Goal: Navigation & Orientation: Find specific page/section

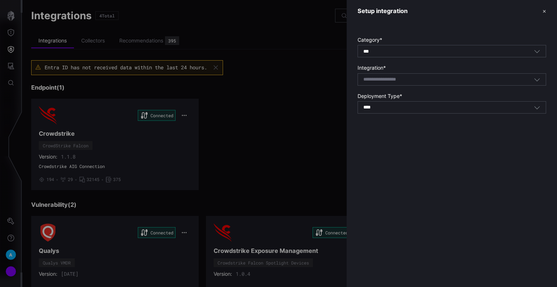
click at [546, 12] on button "✕" at bounding box center [545, 11] width 4 height 8
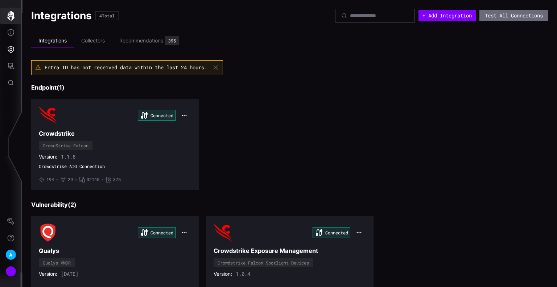
click at [18, 16] on button "button" at bounding box center [10, 16] width 21 height 17
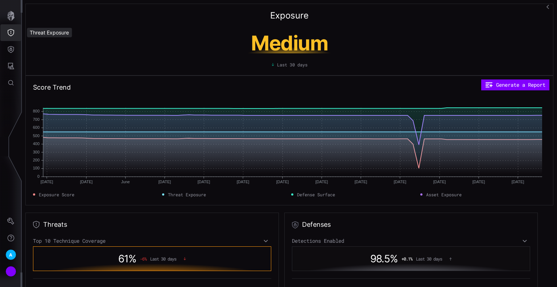
click at [11, 36] on button "Threat Exposure" at bounding box center [10, 32] width 21 height 17
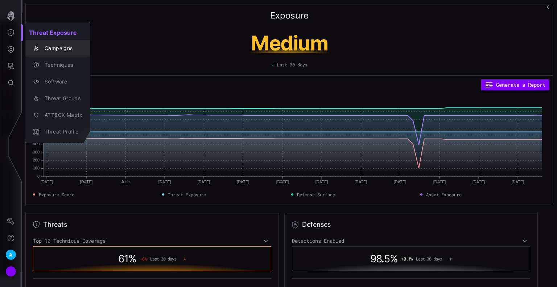
click at [52, 47] on div "Campaigns" at bounding box center [61, 48] width 41 height 9
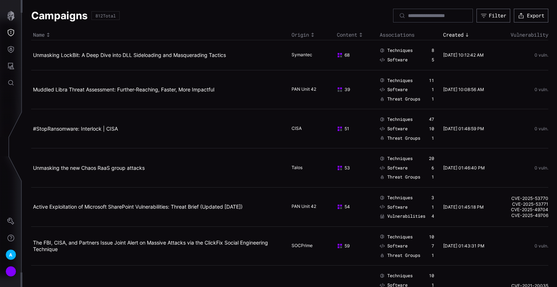
click at [354, 34] on div "Content" at bounding box center [356, 35] width 39 height 7
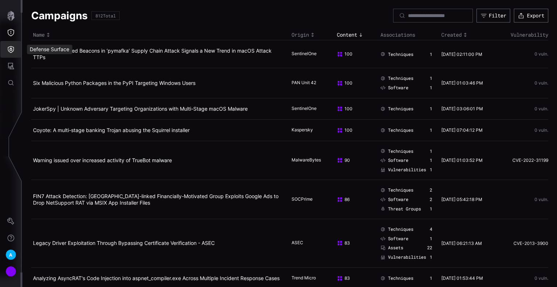
click at [6, 49] on button "Defense Surface" at bounding box center [10, 49] width 21 height 17
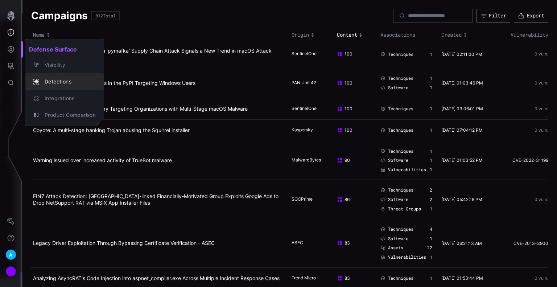
click at [60, 78] on div "Detections" at bounding box center [68, 81] width 55 height 9
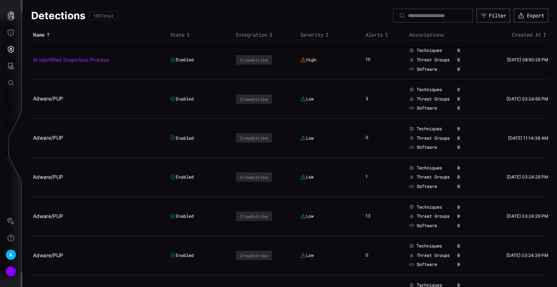
click at [89, 58] on link "AI Identified Suspicious Process" at bounding box center [71, 60] width 76 height 6
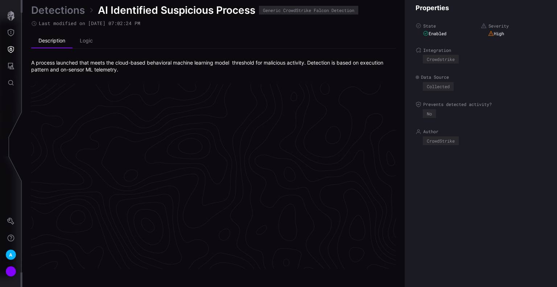
scroll to position [1543, 364]
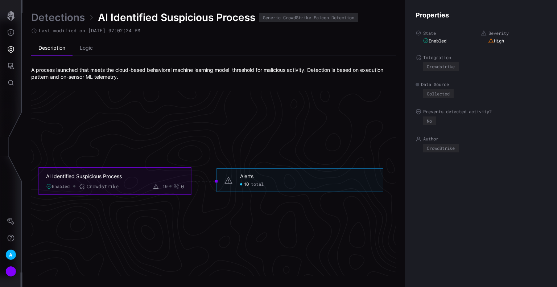
click at [247, 188] on div "Alerts 10 total" at bounding box center [300, 180] width 167 height 24
drag, startPoint x: 228, startPoint y: 181, endPoint x: 226, endPoint y: 185, distance: 4.7
click at [226, 181] on icon at bounding box center [228, 180] width 9 height 9
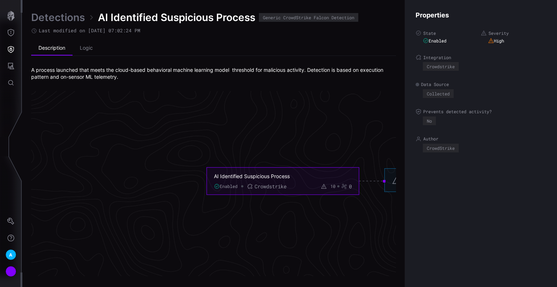
scroll to position [1543, 139]
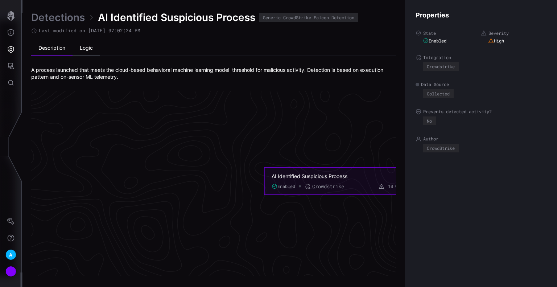
click at [79, 49] on li "Logic" at bounding box center [87, 48] width 28 height 15
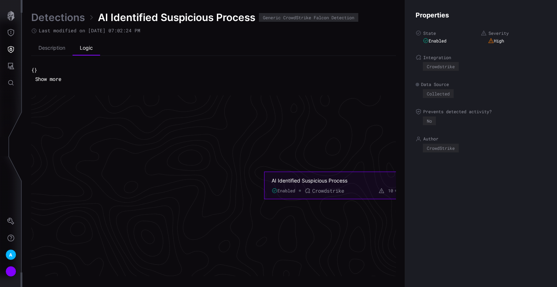
click at [59, 74] on button "Show more" at bounding box center [48, 79] width 34 height 11
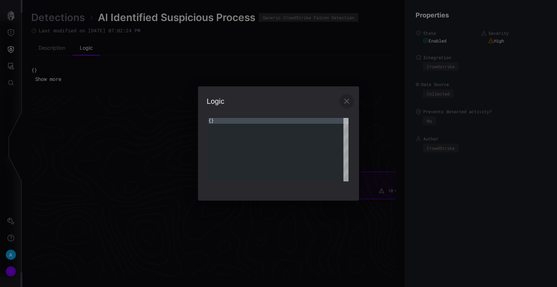
click at [345, 102] on icon "button" at bounding box center [346, 101] width 9 height 9
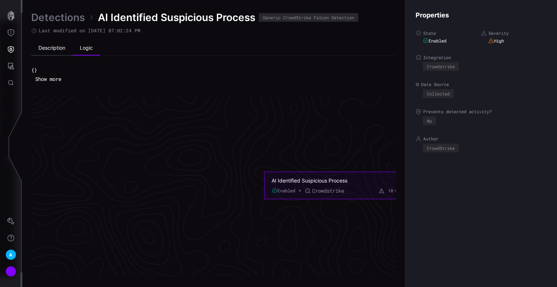
click at [50, 47] on li "Description" at bounding box center [51, 48] width 41 height 15
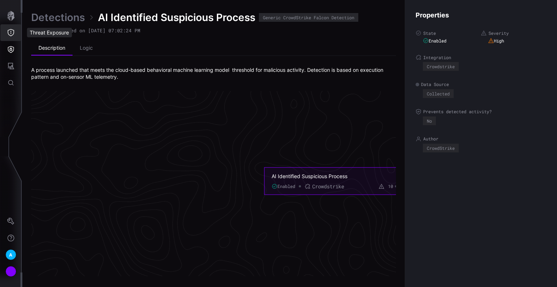
click at [17, 32] on button "Threat Exposure" at bounding box center [10, 32] width 21 height 17
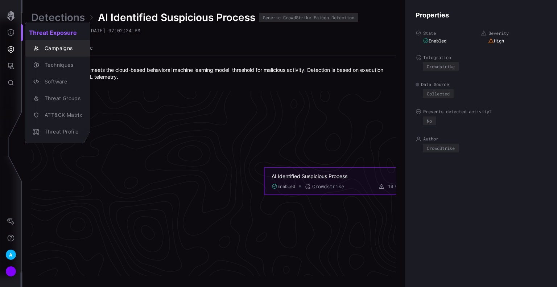
click at [50, 48] on div "Campaigns" at bounding box center [61, 48] width 41 height 9
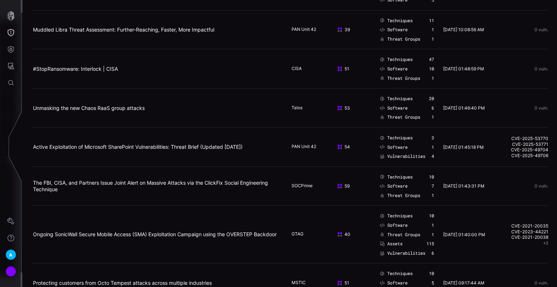
scroll to position [73, 0]
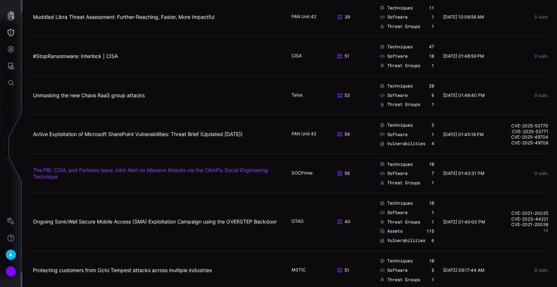
click at [106, 169] on link "The FBI, CISA, and Partners Issue Joint Alert on Massive Attacks via the ClickF…" at bounding box center [150, 173] width 235 height 13
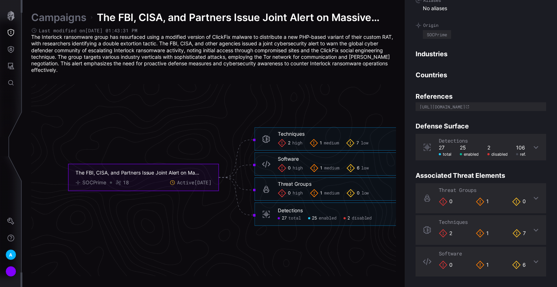
scroll to position [1539, 360]
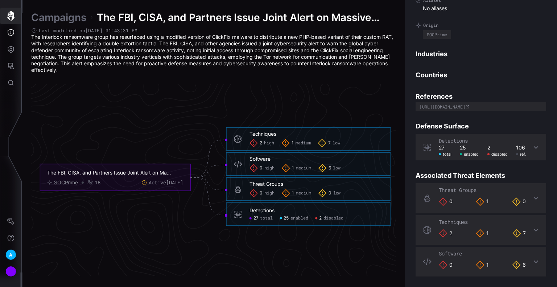
click at [12, 19] on icon "button" at bounding box center [10, 16] width 7 height 10
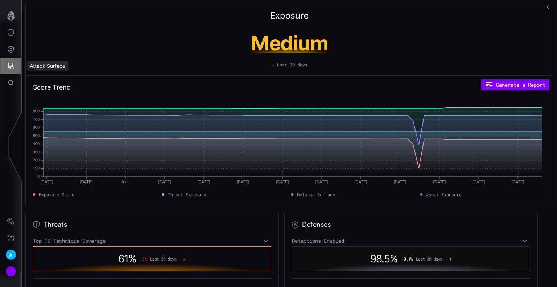
click at [9, 68] on icon "Attack Surface" at bounding box center [10, 65] width 7 height 7
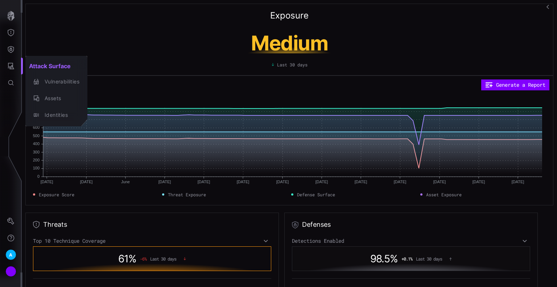
click at [12, 48] on div at bounding box center [278, 143] width 557 height 287
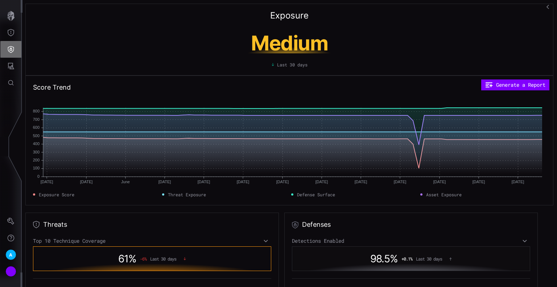
click at [10, 49] on icon "Defense Surface" at bounding box center [11, 49] width 6 height 7
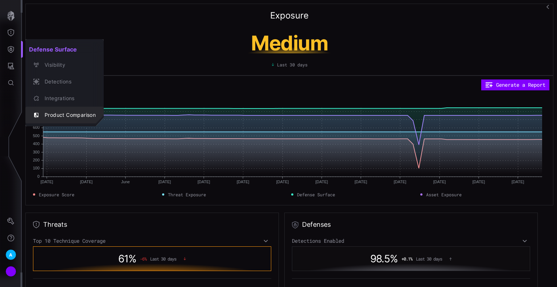
click at [60, 114] on div "Product Comparison" at bounding box center [68, 115] width 55 height 9
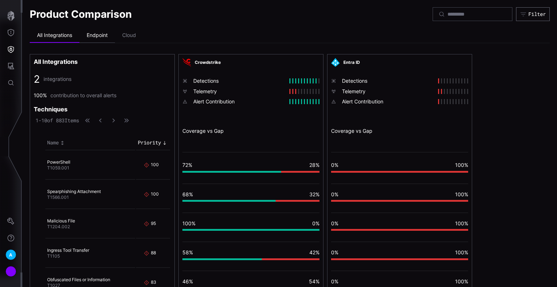
click at [102, 39] on li "Endpoint" at bounding box center [97, 35] width 36 height 15
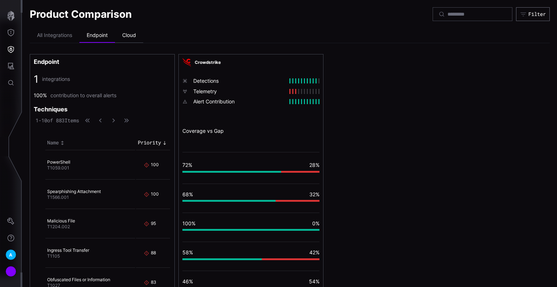
click at [133, 34] on li "Cloud" at bounding box center [129, 35] width 28 height 15
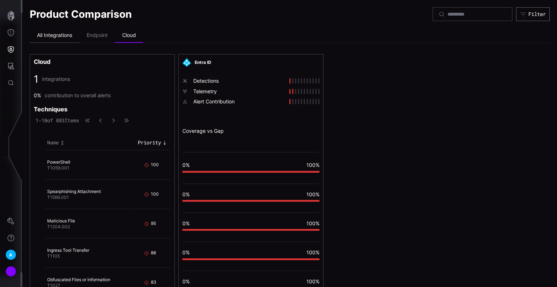
click at [53, 33] on li "All Integrations" at bounding box center [55, 35] width 50 height 15
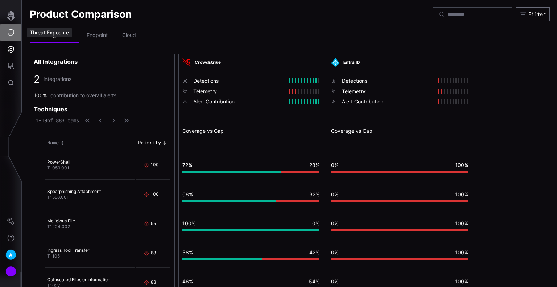
click at [9, 33] on icon "Threat Exposure" at bounding box center [10, 32] width 7 height 7
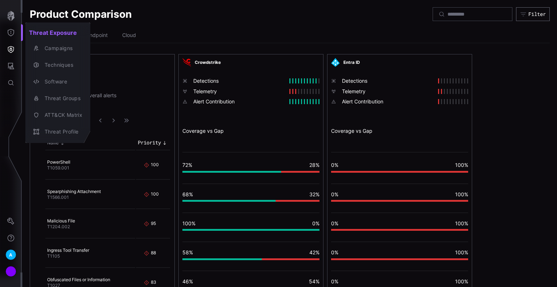
click at [12, 53] on div at bounding box center [278, 143] width 557 height 287
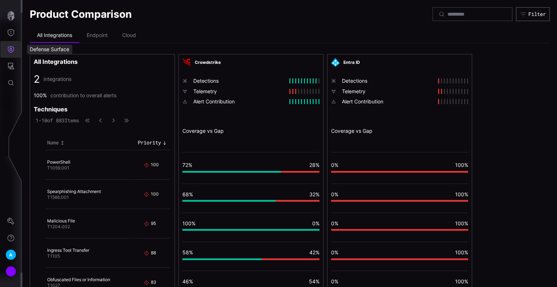
click at [12, 49] on icon "Defense Surface" at bounding box center [10, 49] width 7 height 7
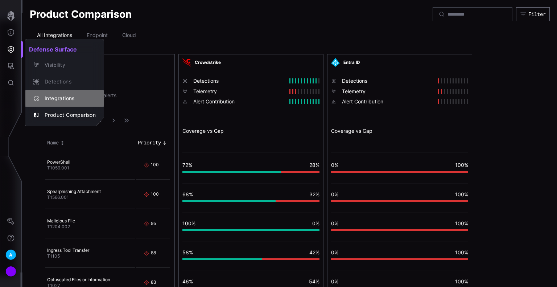
click at [51, 97] on div "Integrations" at bounding box center [68, 98] width 55 height 9
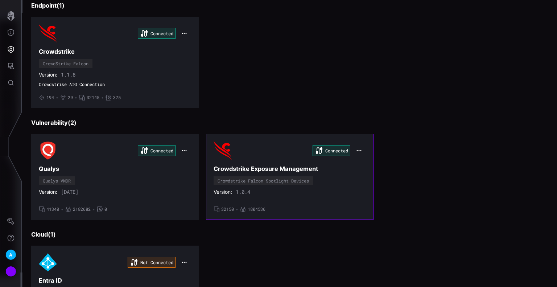
scroll to position [109, 0]
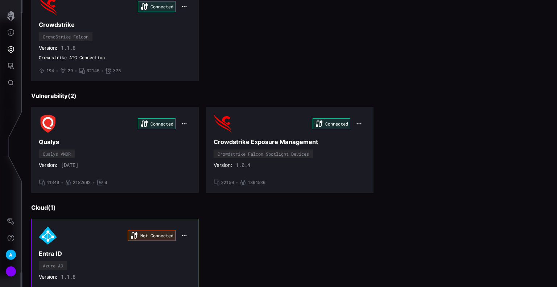
click at [185, 235] on icon "button" at bounding box center [183, 235] width 5 height 5
click at [245, 239] on div "Not Connected Entra ID Azure AD Version: 1.1.8 • 6 • 0 • 20 • 40357" at bounding box center [289, 262] width 517 height 86
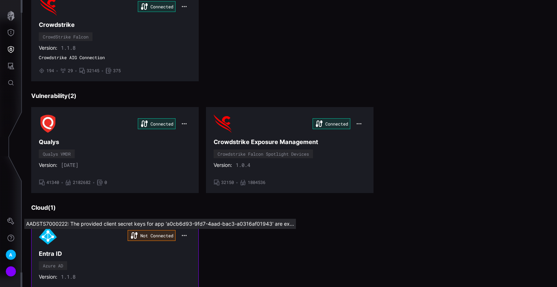
click at [161, 232] on div "Not Connected" at bounding box center [152, 235] width 48 height 11
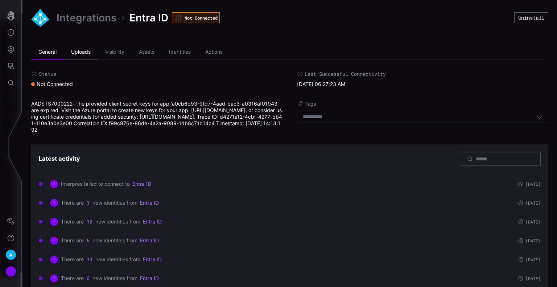
click at [77, 54] on li "Uploads" at bounding box center [81, 52] width 34 height 15
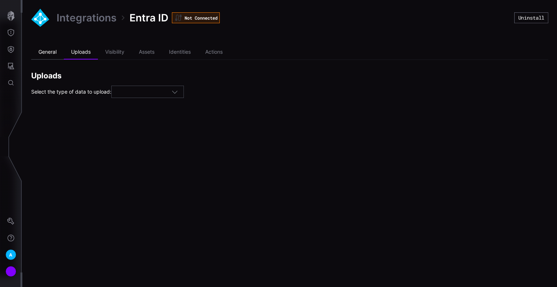
click at [47, 54] on li "General" at bounding box center [47, 52] width 33 height 15
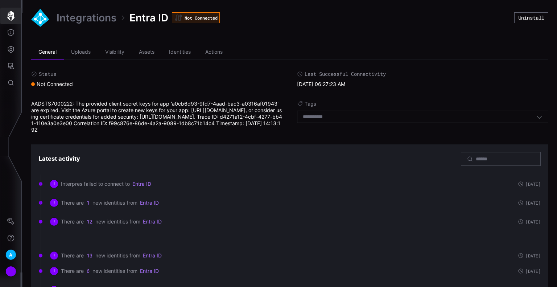
click at [10, 15] on icon "button" at bounding box center [11, 16] width 10 height 10
